Goal: Navigation & Orientation: Find specific page/section

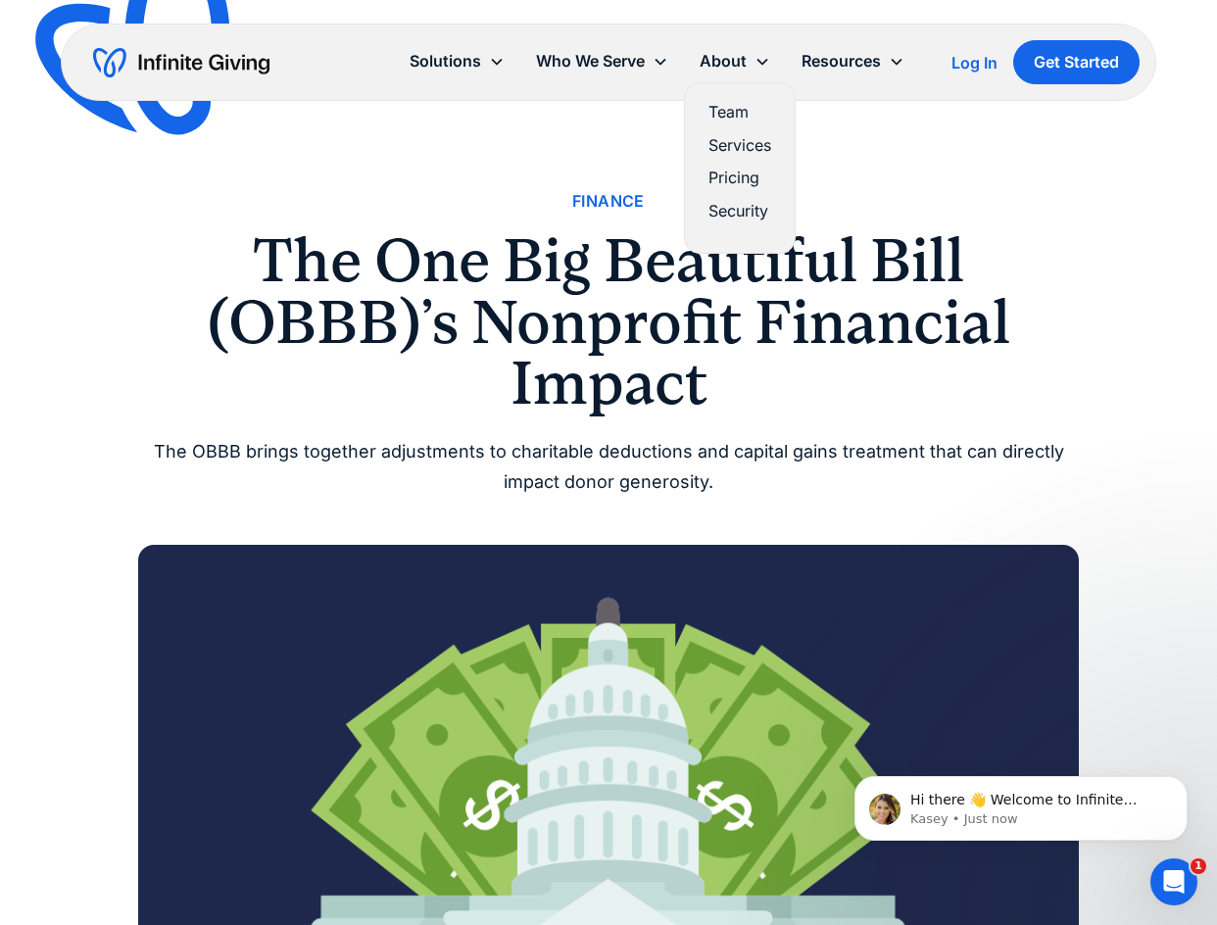
click at [740, 114] on link "Team" at bounding box center [739, 112] width 63 height 26
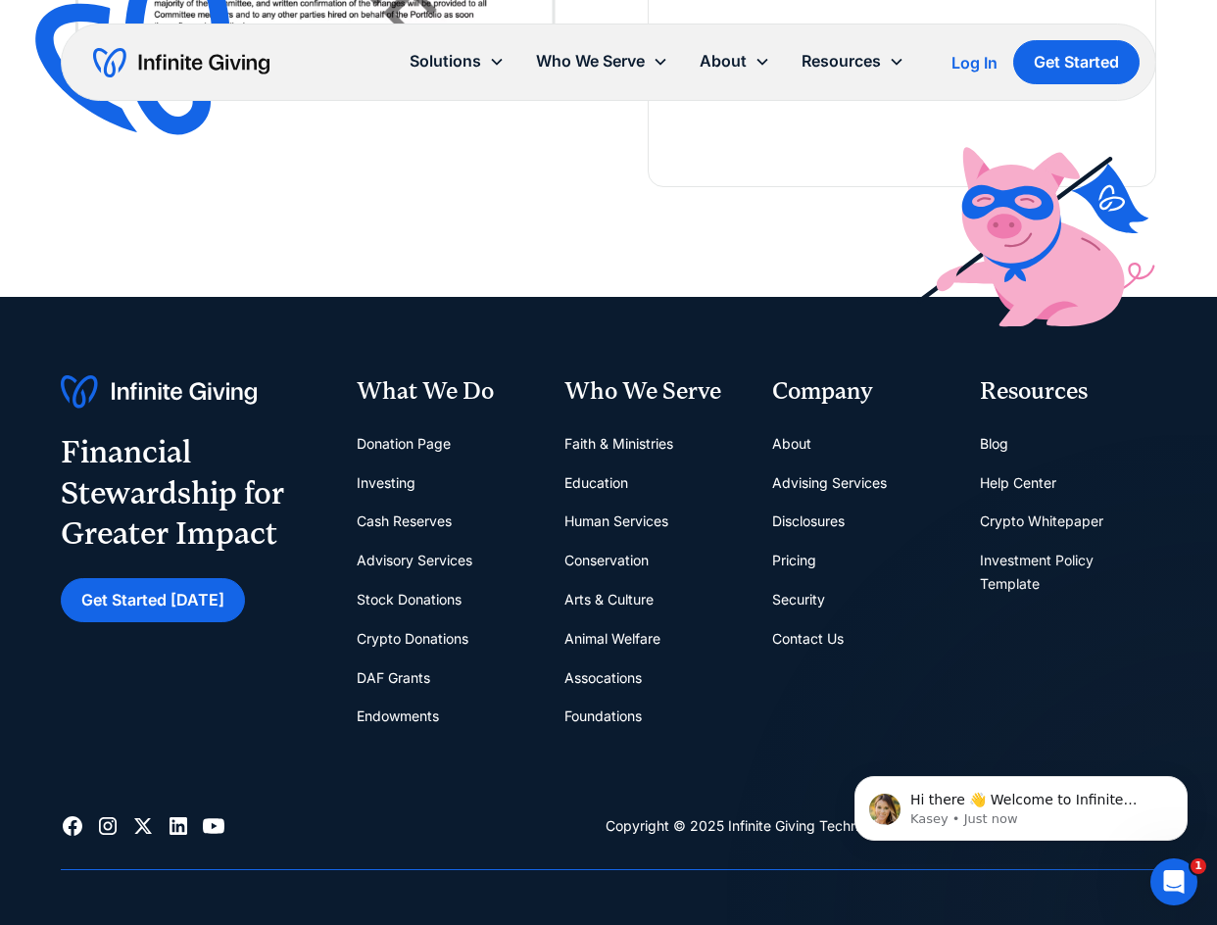
scroll to position [5290, 0]
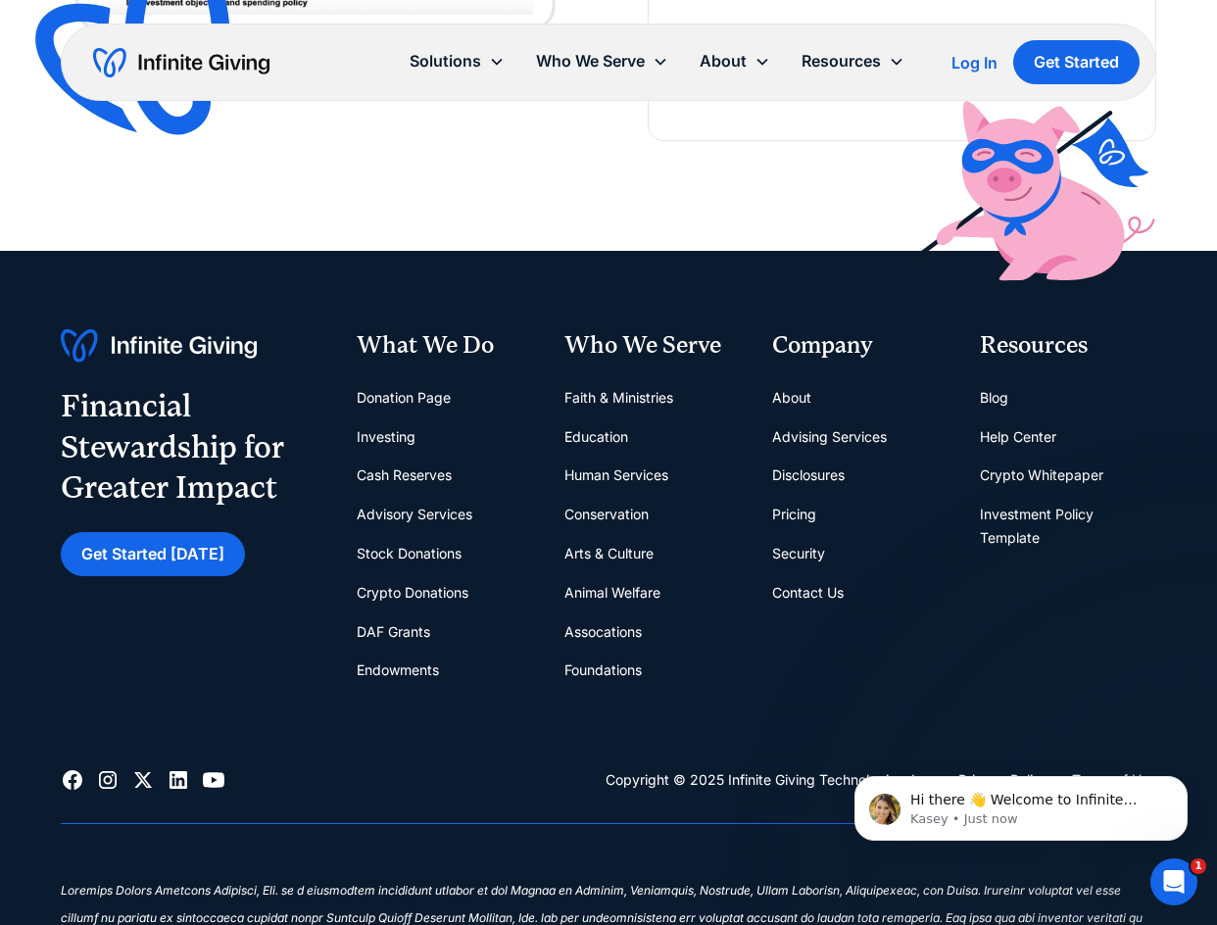
click at [791, 395] on link "About" at bounding box center [791, 397] width 39 height 39
